Goal: Transaction & Acquisition: Book appointment/travel/reservation

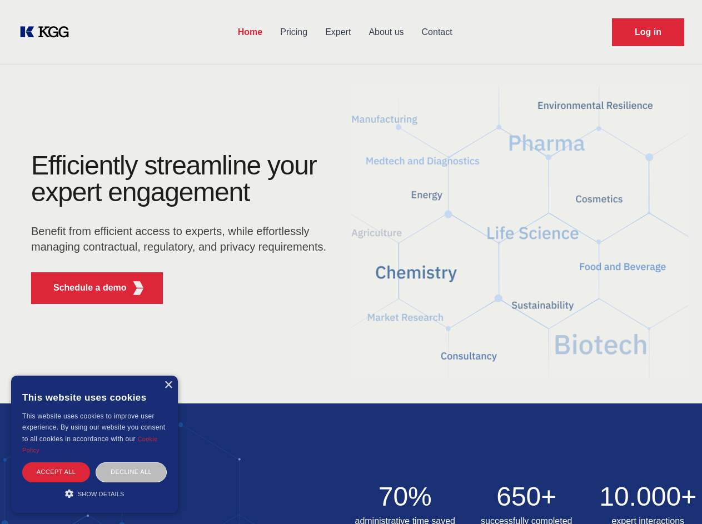
click at [351, 262] on div "Efficiently streamline your expert engagement Benefit from efficient access to …" at bounding box center [182, 232] width 338 height 161
click at [83, 288] on p "Schedule a demo" at bounding box center [89, 287] width 73 height 13
click at [168, 385] on div "×" at bounding box center [168, 385] width 8 height 8
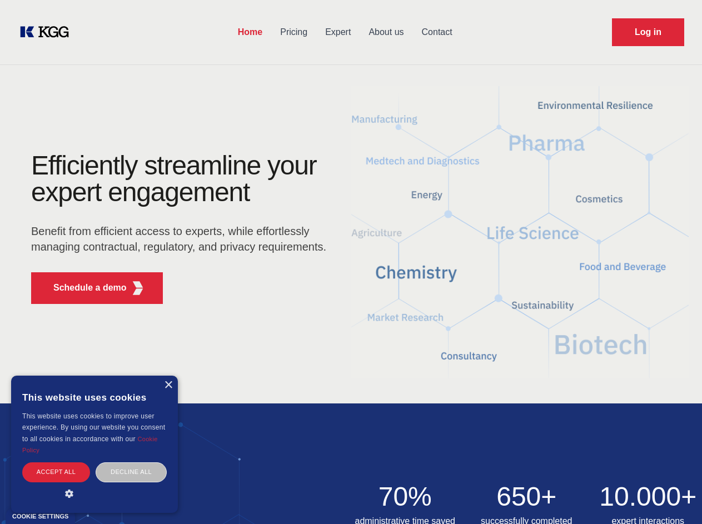
click at [56, 472] on div "Accept all" at bounding box center [56, 472] width 68 height 19
click at [131, 472] on div "Decline all" at bounding box center [131, 472] width 71 height 19
